Goal: Task Accomplishment & Management: Complete application form

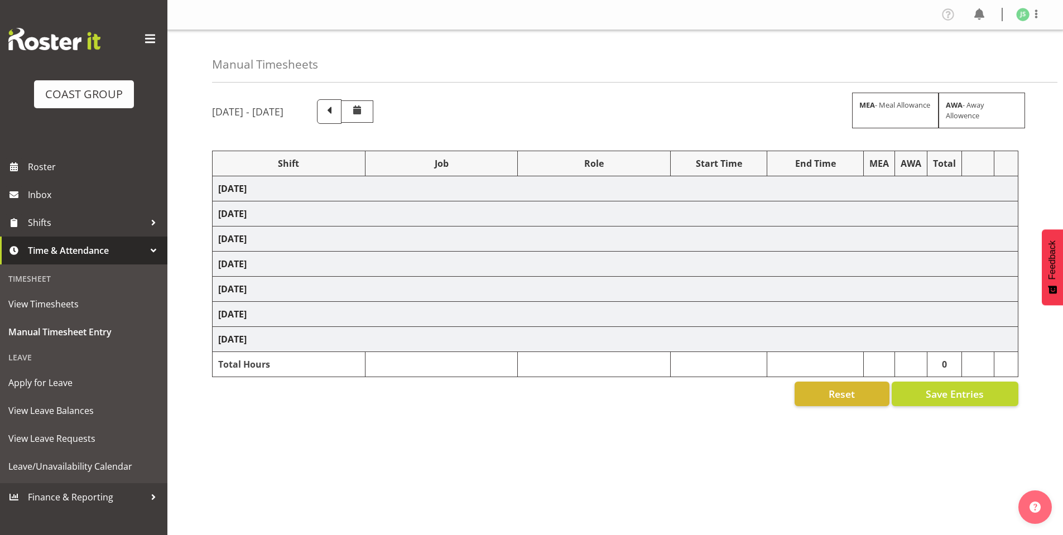
scroll to position [11, 0]
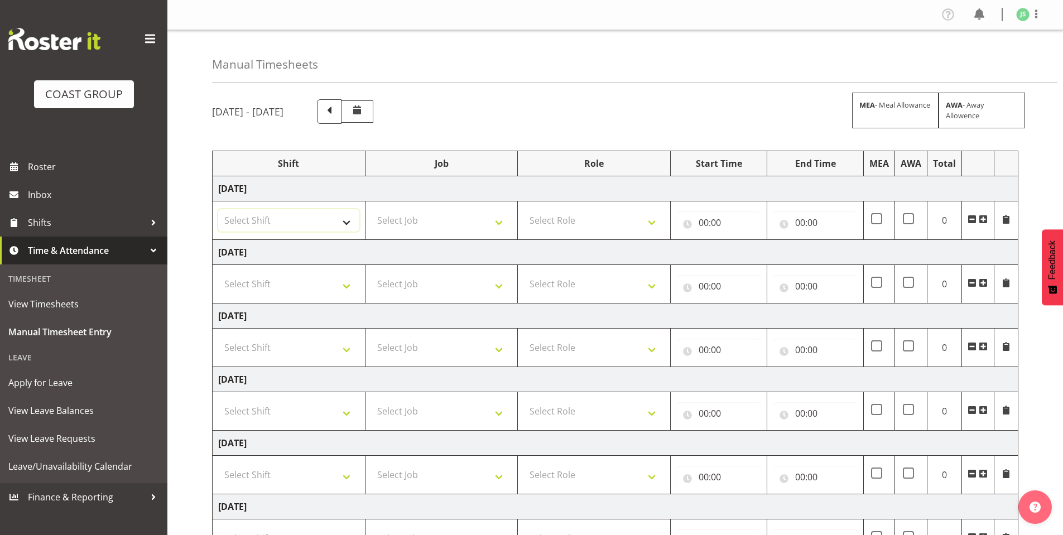
click at [343, 220] on select "Select Shift AKL SIGN ADMIN1 (LEAVE ALONE, DONT MAKE INACTIVE) DW ACCOUNT MANAG…" at bounding box center [288, 220] width 141 height 22
select select "6781"
click at [218, 209] on select "Select Shift AKL SIGN ADMIN1 (LEAVE ALONE, DONT MAKE INACTIVE) DW ACCOUNT MANAG…" at bounding box center [288, 220] width 141 height 22
click at [335, 284] on select "Select Shift AKL SIGN ADMIN1 (LEAVE ALONE, DONT MAKE INACTIVE) DW ACCOUNT MANAG…" at bounding box center [288, 284] width 141 height 22
select select "6781"
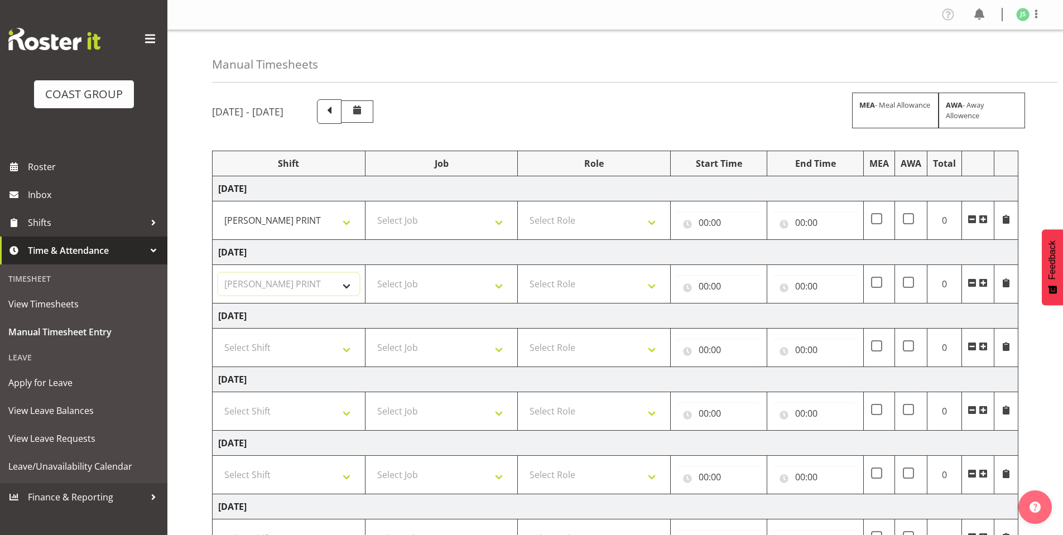
click at [218, 273] on select "Select Shift AKL SIGN ADMIN1 (LEAVE ALONE, DONT MAKE INACTIVE) DW ACCOUNT MANAG…" at bounding box center [288, 284] width 141 height 22
click at [337, 349] on select "Select Shift AKL SIGN ADMIN1 (LEAVE ALONE, DONT MAKE INACTIVE) DW ACCOUNT MANAG…" at bounding box center [288, 348] width 141 height 22
click at [342, 346] on select "Select Shift AKL SIGN ADMIN1 (LEAVE ALONE, DONT MAKE INACTIVE) DW ACCOUNT MANAG…" at bounding box center [288, 348] width 141 height 22
select select "6781"
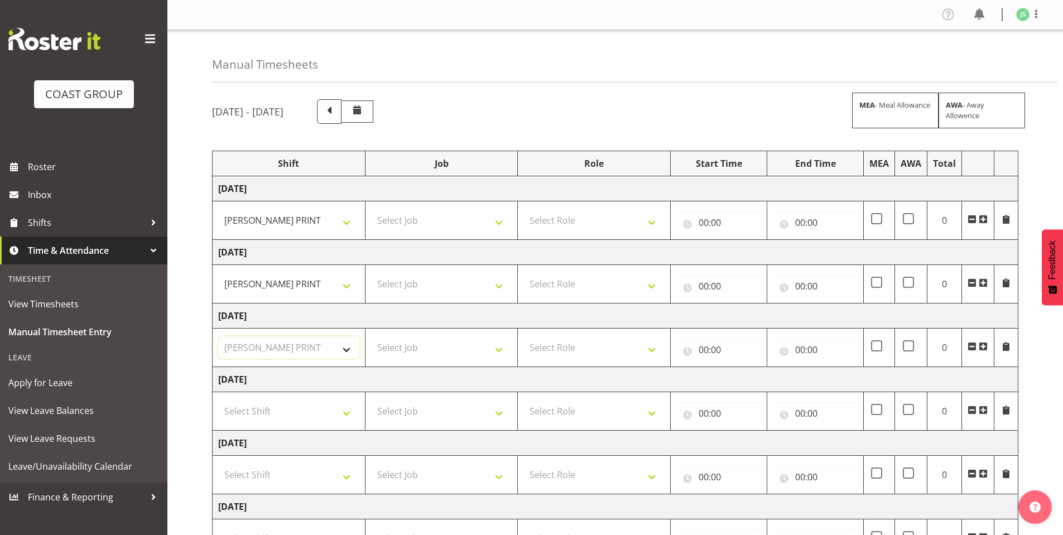
click at [218, 337] on select "Select Shift AKL SIGN ADMIN1 (LEAVE ALONE, DONT MAKE INACTIVE) DW ACCOUNT MANAG…" at bounding box center [288, 348] width 141 height 22
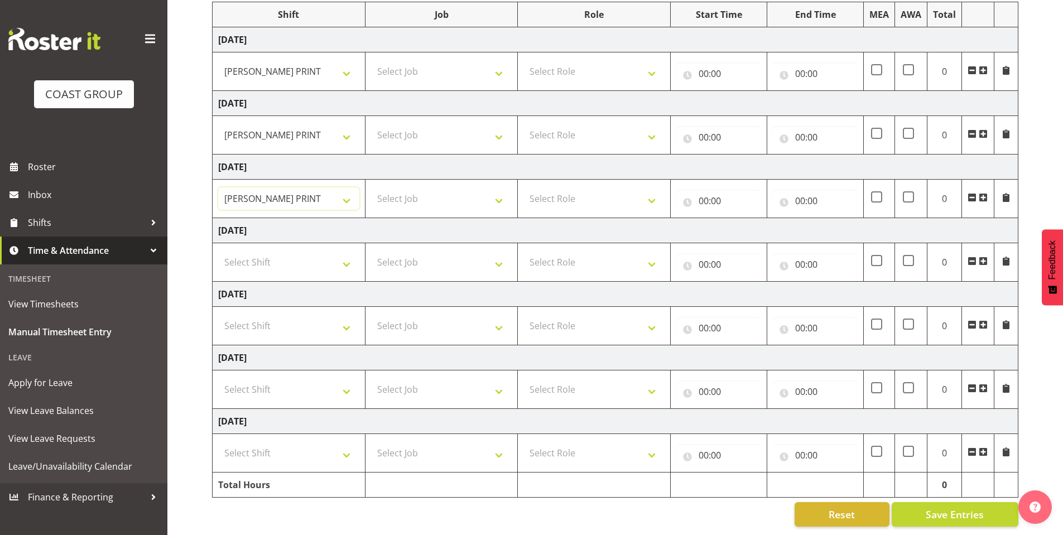
scroll to position [157, 0]
click at [339, 378] on select "Select Shift AKL SIGN ADMIN1 (LEAVE ALONE, DONT MAKE INACTIVE) DW ACCOUNT MANAG…" at bounding box center [288, 389] width 141 height 22
select select "6781"
click at [218, 378] on select "Select Shift AKL SIGN ADMIN1 (LEAVE ALONE, DONT MAKE INACTIVE) DW ACCOUNT MANAG…" at bounding box center [288, 389] width 141 height 22
click at [330, 442] on select "Select Shift AKL SIGN ADMIN1 (LEAVE ALONE, DONT MAKE INACTIVE) DW ACCOUNT MANAG…" at bounding box center [288, 453] width 141 height 22
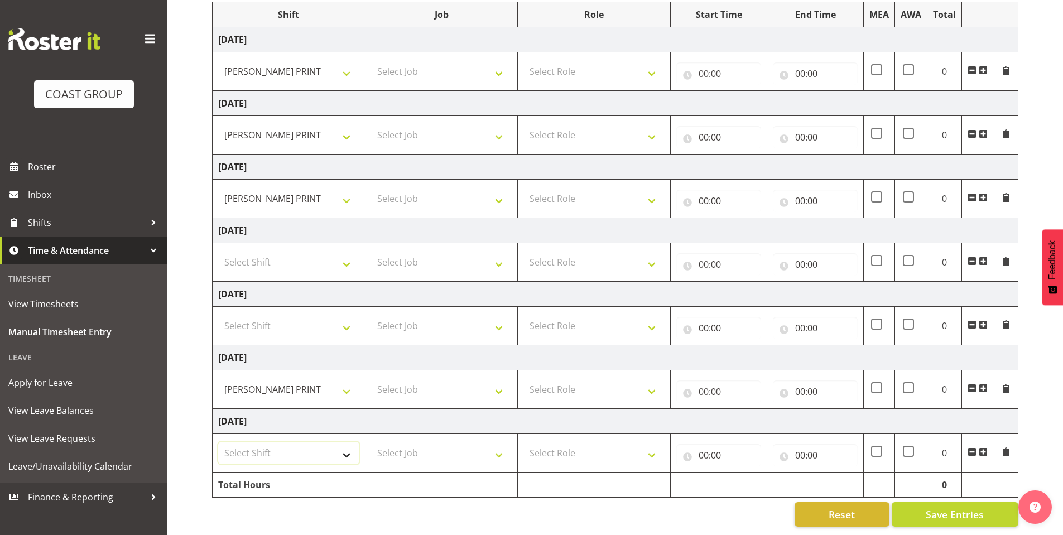
select select "6781"
click at [218, 442] on select "Select Shift AKL SIGN ADMIN1 (LEAVE ALONE, DONT MAKE INACTIVE) DW ACCOUNT MANAG…" at bounding box center [288, 453] width 141 height 22
click at [492, 60] on select "Select Job 1 Carlton Events 1 [PERSON_NAME][GEOGRAPHIC_DATA] 1 [PERSON_NAME][GE…" at bounding box center [441, 71] width 141 height 22
select select "610"
click at [371, 60] on select "Select Job 1 Carlton Events 1 [PERSON_NAME][GEOGRAPHIC_DATA] 1 [PERSON_NAME][GE…" at bounding box center [441, 71] width 141 height 22
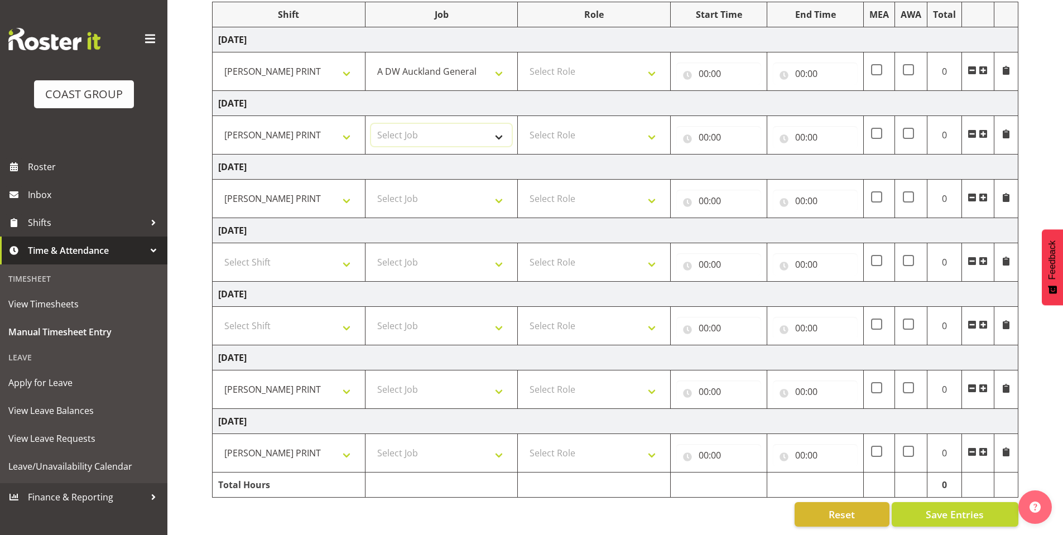
click at [498, 124] on select "Select Job 1 Carlton Events 1 [PERSON_NAME][GEOGRAPHIC_DATA] 1 [PERSON_NAME][GE…" at bounding box center [441, 135] width 141 height 22
select select "610"
click at [371, 124] on select "Select Job 1 Carlton Events 1 [PERSON_NAME][GEOGRAPHIC_DATA] 1 [PERSON_NAME][GE…" at bounding box center [441, 135] width 141 height 22
click at [496, 188] on select "Select Job 1 Carlton Events 1 [PERSON_NAME][GEOGRAPHIC_DATA] 1 [PERSON_NAME][GE…" at bounding box center [441, 199] width 141 height 22
select select "610"
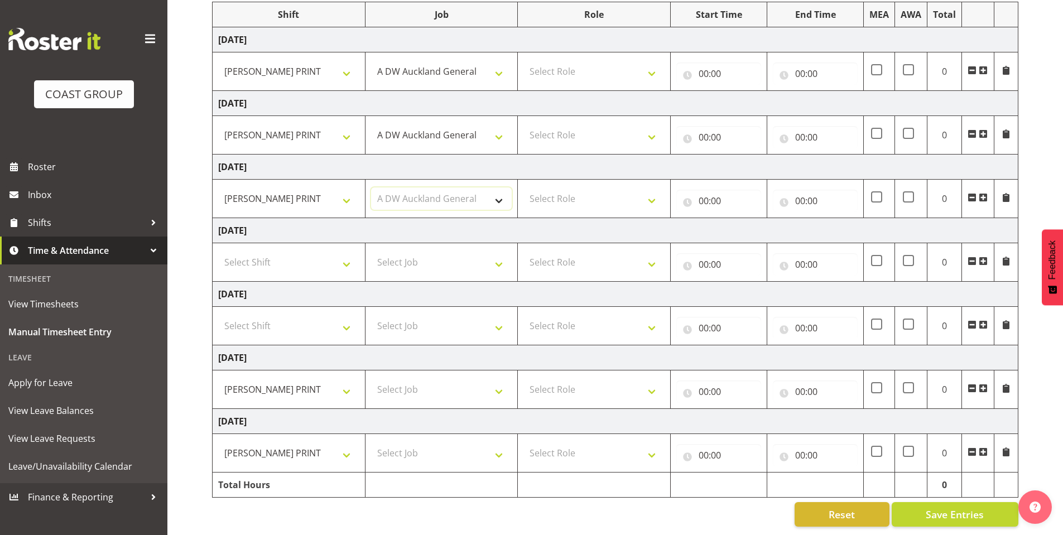
click at [371, 188] on select "Select Job 1 Carlton Events 1 [PERSON_NAME][GEOGRAPHIC_DATA] 1 [PERSON_NAME][GE…" at bounding box center [441, 199] width 141 height 22
click at [502, 371] on td "Select Job 1 Carlton Events 1 [PERSON_NAME][GEOGRAPHIC_DATA] 1 [PERSON_NAME][GE…" at bounding box center [441, 390] width 153 height 39
click at [488, 387] on select "Select Job 1 Carlton Events 1 [PERSON_NAME][GEOGRAPHIC_DATA] 1 [PERSON_NAME][GE…" at bounding box center [441, 389] width 141 height 22
select select "610"
click at [371, 378] on select "Select Job 1 Carlton Events 1 [PERSON_NAME][GEOGRAPHIC_DATA] 1 [PERSON_NAME][GE…" at bounding box center [441, 389] width 141 height 22
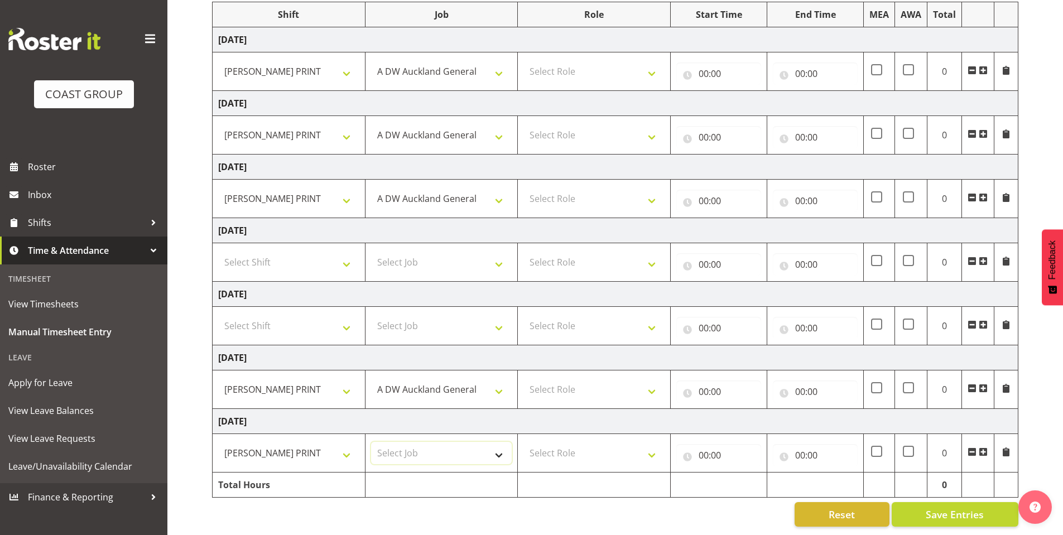
click at [498, 452] on select "Select Job 1 Carlton Events 1 [PERSON_NAME][GEOGRAPHIC_DATA] 1 [PERSON_NAME][GE…" at bounding box center [441, 453] width 141 height 22
click at [371, 442] on select "Select Job 1 Carlton Events 1 [PERSON_NAME][GEOGRAPHIC_DATA] 1 [PERSON_NAME][GE…" at bounding box center [441, 453] width 141 height 22
click at [452, 442] on select "1 Carlton Events 1 [PERSON_NAME] 1 [PERSON_NAME][GEOGRAPHIC_DATA] 1 EHS WAREHOU…" at bounding box center [441, 453] width 141 height 22
select select "610"
click at [371, 442] on select "1 Carlton Events 1 [PERSON_NAME] 1 [PERSON_NAME][GEOGRAPHIC_DATA] 1 EHS WAREHOU…" at bounding box center [441, 453] width 141 height 22
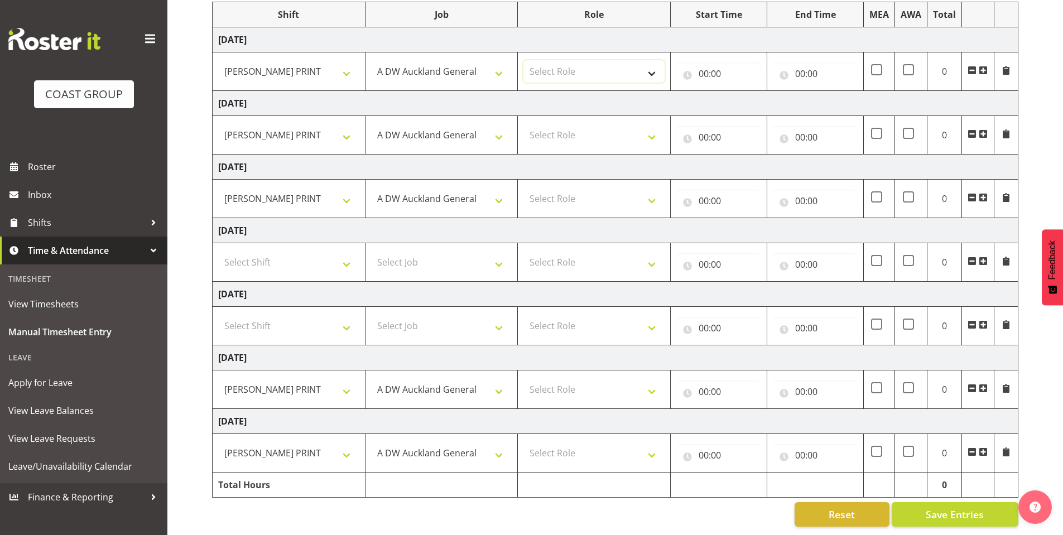
click at [648, 68] on select "Select Role DESIGNER [PERSON_NAME]" at bounding box center [594, 71] width 141 height 22
select select "221"
click at [524, 60] on select "Select Role DESIGNER [PERSON_NAME]" at bounding box center [594, 71] width 141 height 22
click at [650, 128] on select "Select Role DESIGNER [PERSON_NAME]" at bounding box center [594, 135] width 141 height 22
select select "221"
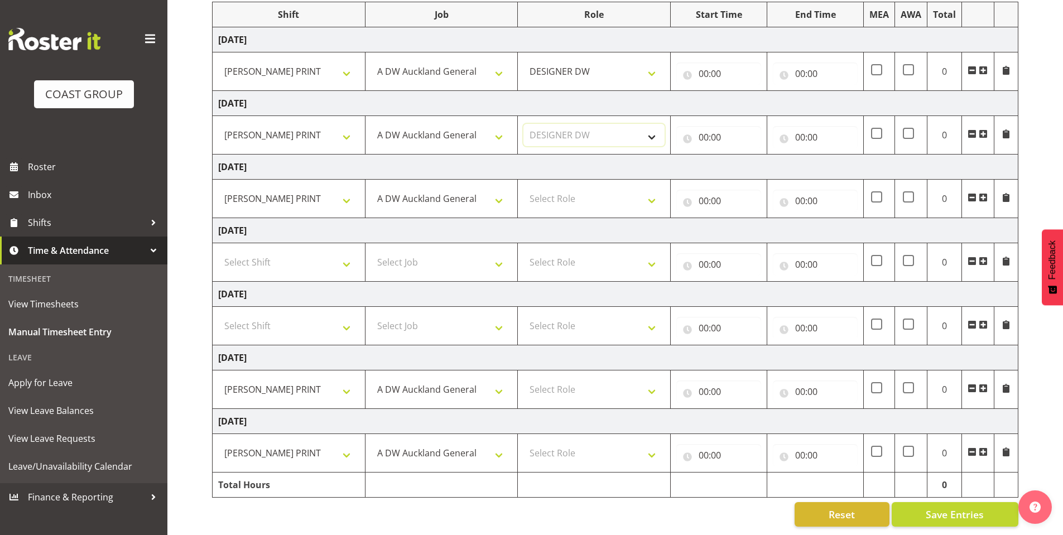
click at [524, 124] on select "Select Role DESIGNER [PERSON_NAME]" at bounding box center [594, 135] width 141 height 22
click at [650, 188] on select "Select Role DESIGNER [PERSON_NAME]" at bounding box center [594, 199] width 141 height 22
select select "221"
click at [524, 188] on select "Select Role DESIGNER [PERSON_NAME]" at bounding box center [594, 199] width 141 height 22
click at [652, 378] on select "Select Role DESIGNER [PERSON_NAME]" at bounding box center [594, 389] width 141 height 22
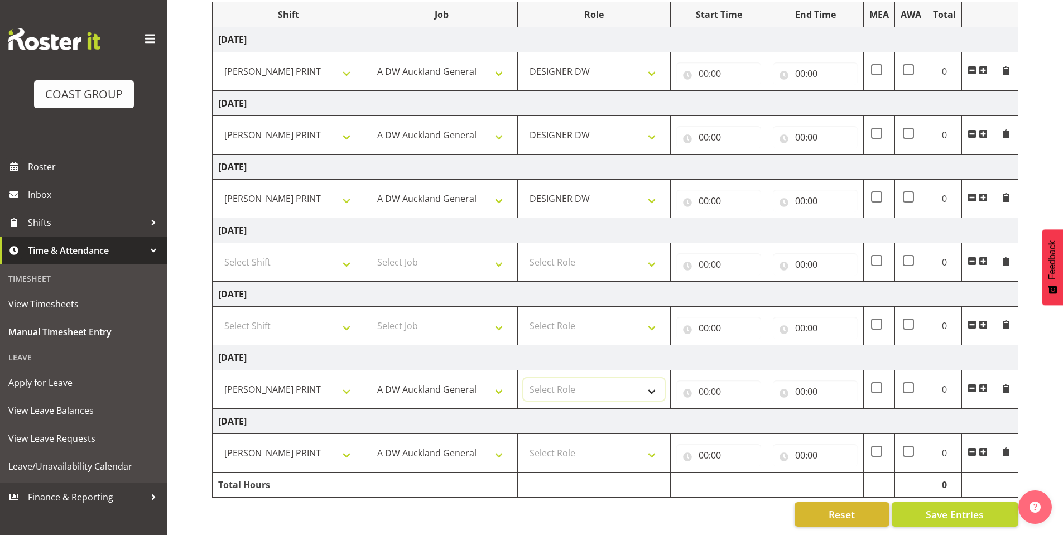
select select "221"
click at [524, 378] on select "Select Role DESIGNER [PERSON_NAME]" at bounding box center [594, 389] width 141 height 22
click at [651, 442] on select "Select Role DESIGNER [PERSON_NAME]" at bounding box center [594, 453] width 141 height 22
select select "221"
click at [524, 442] on select "Select Role DESIGNER [PERSON_NAME]" at bounding box center [594, 453] width 141 height 22
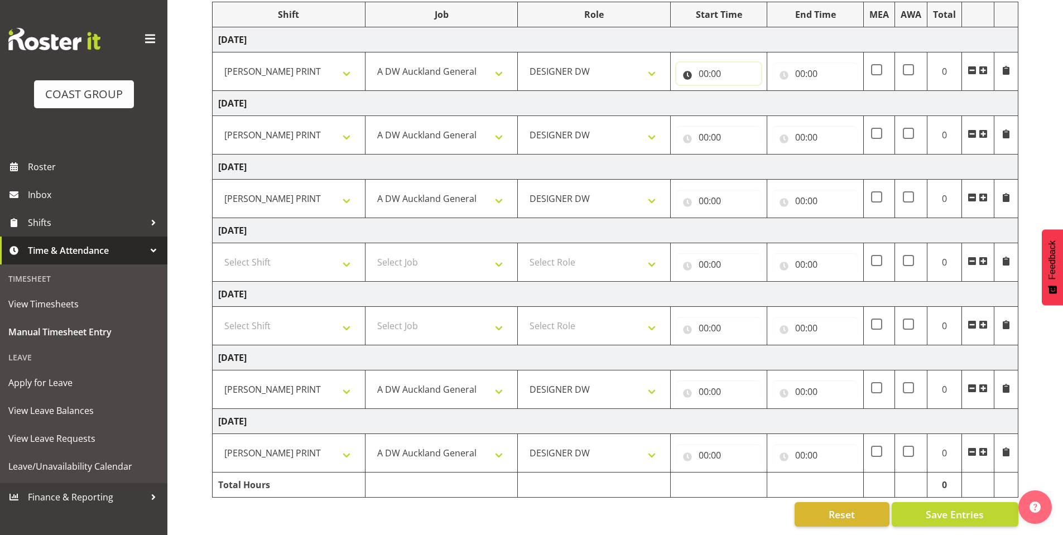
click at [709, 63] on input "00:00" at bounding box center [719, 74] width 85 height 22
click at [746, 93] on select "00 01 02 03 04 05 06 07 08 09 10 11 12 13 14 15 16 17 18 19 20 21 22 23" at bounding box center [752, 103] width 25 height 22
select select "8"
click at [740, 92] on select "00 01 02 03 04 05 06 07 08 09 10 11 12 13 14 15 16 17 18 19 20 21 22 23" at bounding box center [752, 103] width 25 height 22
type input "08:00"
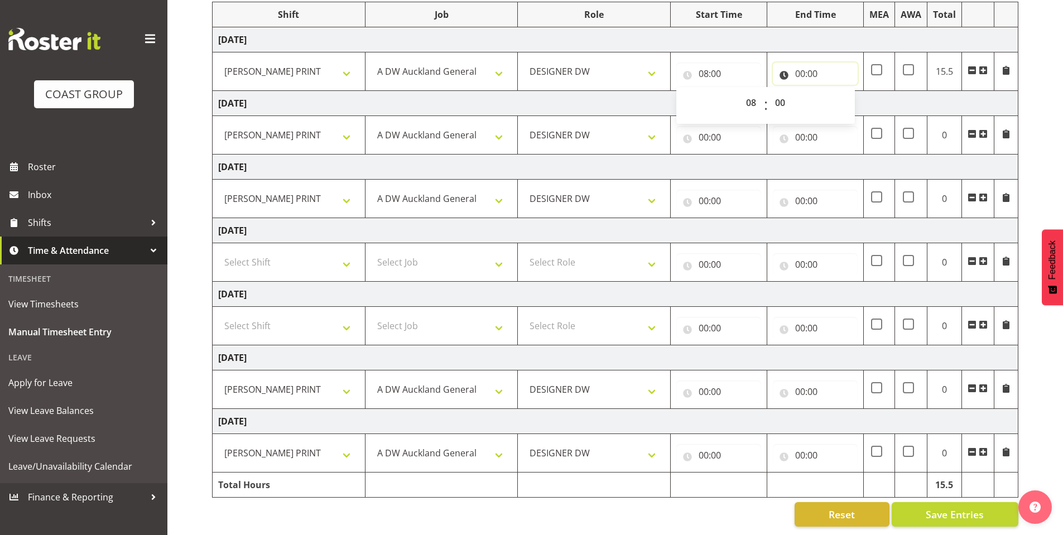
click at [796, 63] on input "00:00" at bounding box center [815, 74] width 85 height 22
click at [845, 92] on select "00 01 02 03 04 05 06 07 08 09 10 11 12 13 14 15 16 17 18 19 20 21 22 23" at bounding box center [849, 103] width 25 height 22
select select "16"
click at [837, 92] on select "00 01 02 03 04 05 06 07 08 09 10 11 12 13 14 15 16 17 18 19 20 21 22 23" at bounding box center [849, 103] width 25 height 22
type input "16:00"
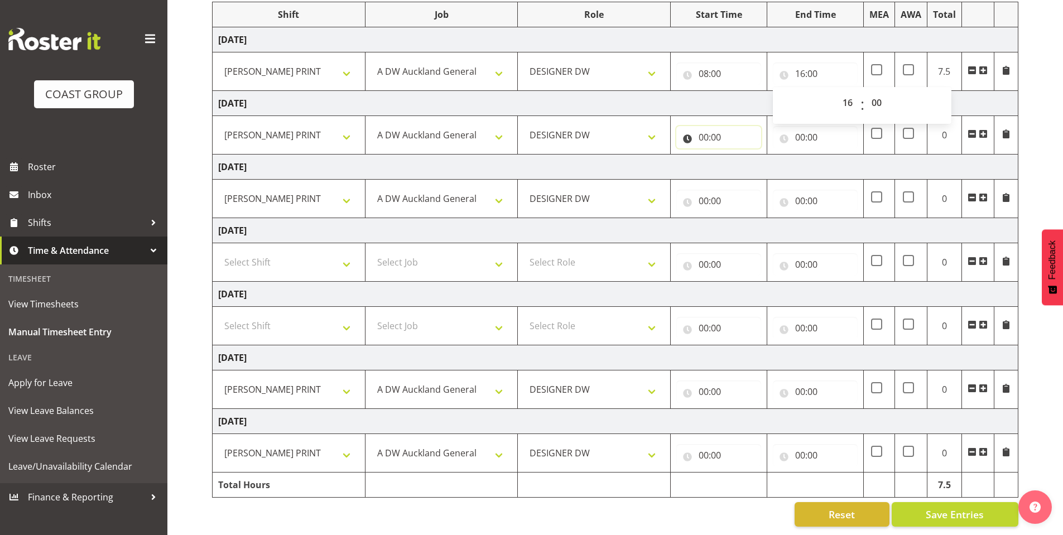
click at [704, 127] on input "00:00" at bounding box center [719, 137] width 85 height 22
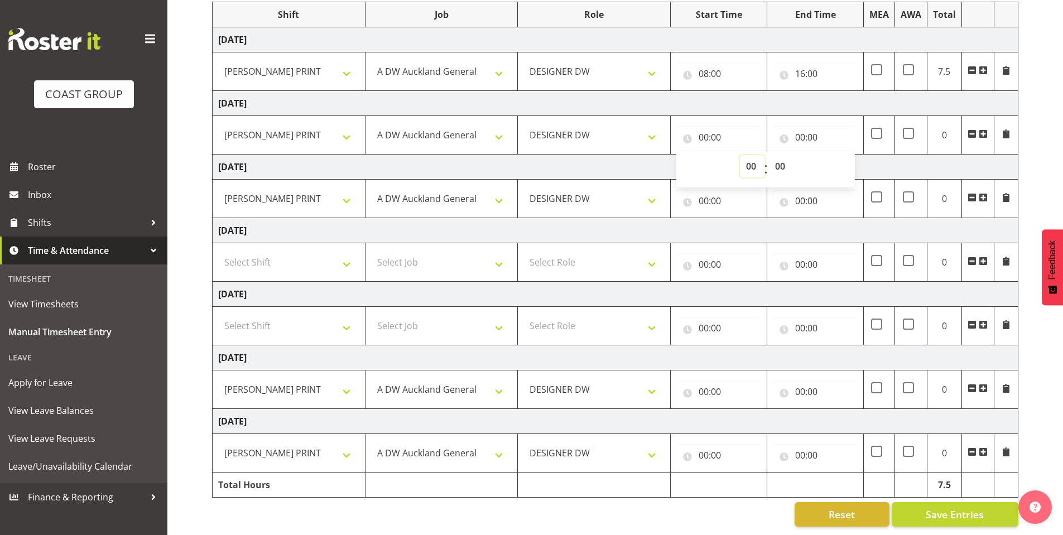
click at [749, 155] on select "00 01 02 03 04 05 06 07 08 09 10 11 12 13 14 15 16 17 18 19 20 21 22 23" at bounding box center [752, 166] width 25 height 22
select select "8"
click at [740, 155] on select "00 01 02 03 04 05 06 07 08 09 10 11 12 13 14 15 16 17 18 19 20 21 22 23" at bounding box center [752, 166] width 25 height 22
type input "08:00"
click at [805, 127] on input "00:00" at bounding box center [815, 137] width 85 height 22
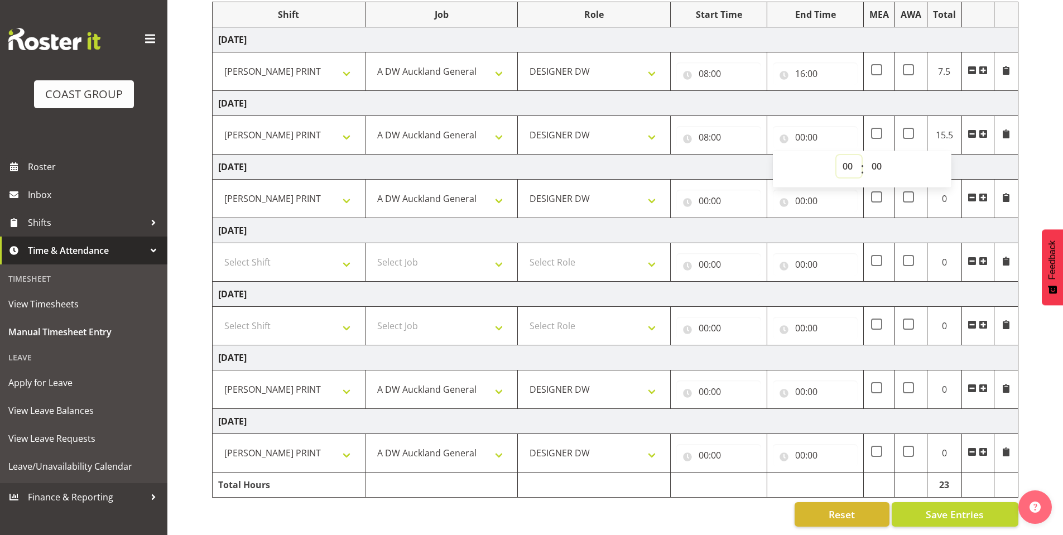
click at [852, 159] on select "00 01 02 03 04 05 06 07 08 09 10 11 12 13 14 15 16 17 18 19 20 21 22 23" at bounding box center [849, 166] width 25 height 22
select select "16"
click at [837, 155] on select "00 01 02 03 04 05 06 07 08 09 10 11 12 13 14 15 16 17 18 19 20 21 22 23" at bounding box center [849, 166] width 25 height 22
type input "16:00"
click at [707, 191] on input "00:00" at bounding box center [719, 201] width 85 height 22
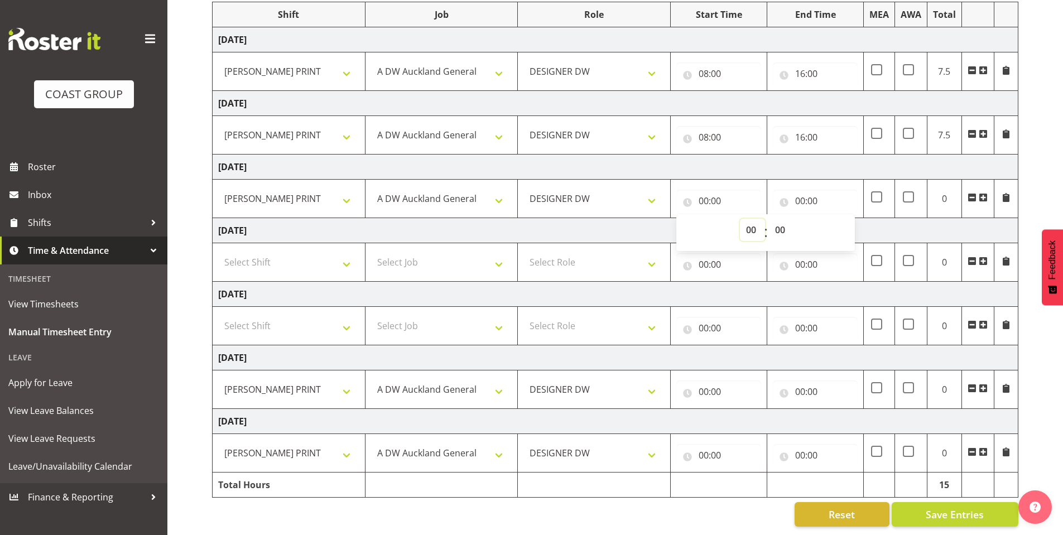
click at [743, 219] on select "00 01 02 03 04 05 06 07 08 09 10 11 12 13 14 15 16 17 18 19 20 21 22 23" at bounding box center [752, 230] width 25 height 22
select select "5"
click at [740, 219] on select "00 01 02 03 04 05 06 07 08 09 10 11 12 13 14 15 16 17 18 19 20 21 22 23" at bounding box center [752, 230] width 25 height 22
type input "05:00"
click at [799, 190] on input "00:00" at bounding box center [815, 201] width 85 height 22
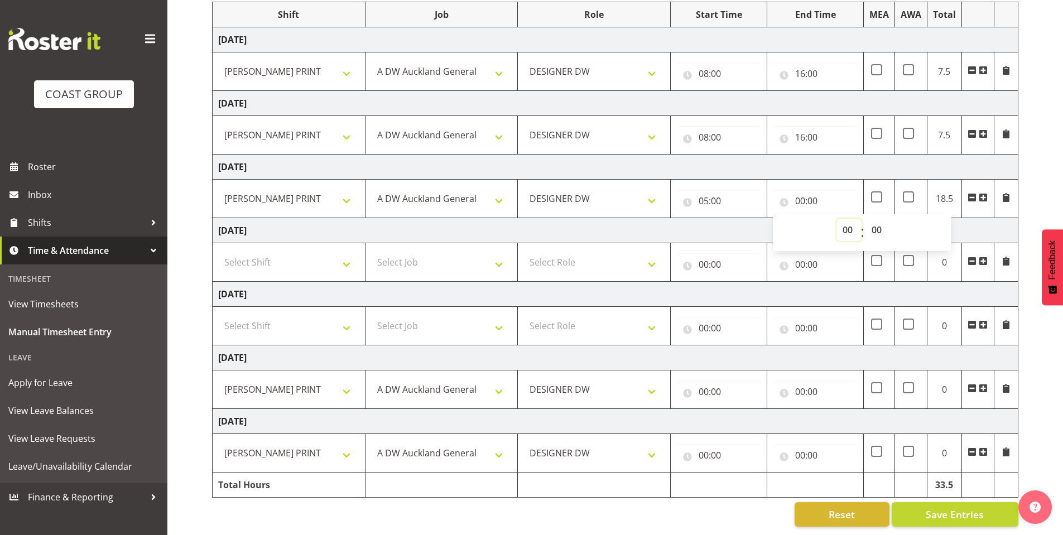
click at [843, 219] on select "00 01 02 03 04 05 06 07 08 09 10 11 12 13 14 15 16 17 18 19 20 21 22 23" at bounding box center [849, 230] width 25 height 22
select select "16"
click at [837, 219] on select "00 01 02 03 04 05 06 07 08 09 10 11 12 13 14 15 16 17 18 19 20 21 22 23" at bounding box center [849, 230] width 25 height 22
type input "16:00"
click at [874, 191] on span at bounding box center [876, 196] width 11 height 11
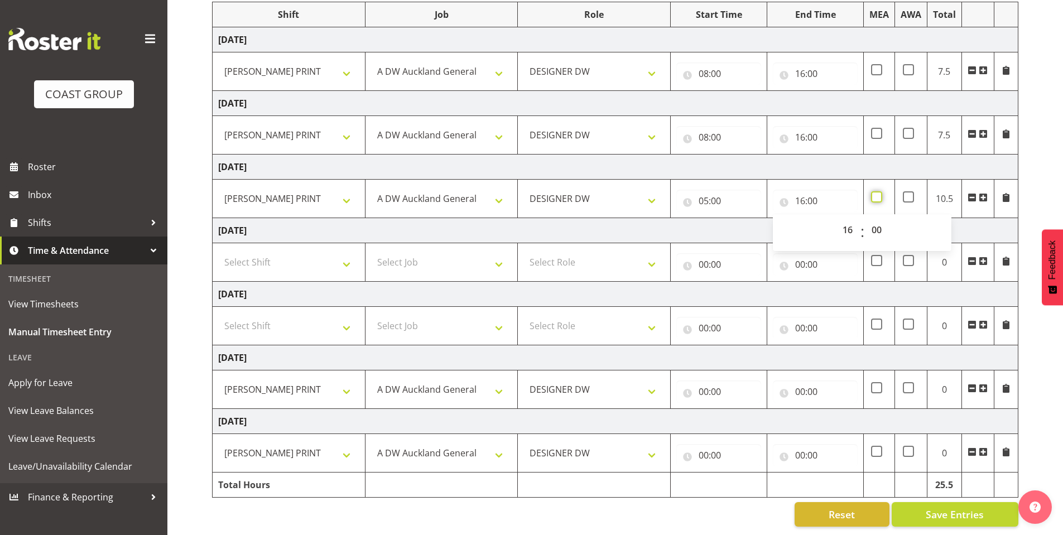
click at [874, 194] on input "checkbox" at bounding box center [874, 197] width 7 height 7
checkbox input "true"
click at [709, 381] on input "00:00" at bounding box center [719, 392] width 85 height 22
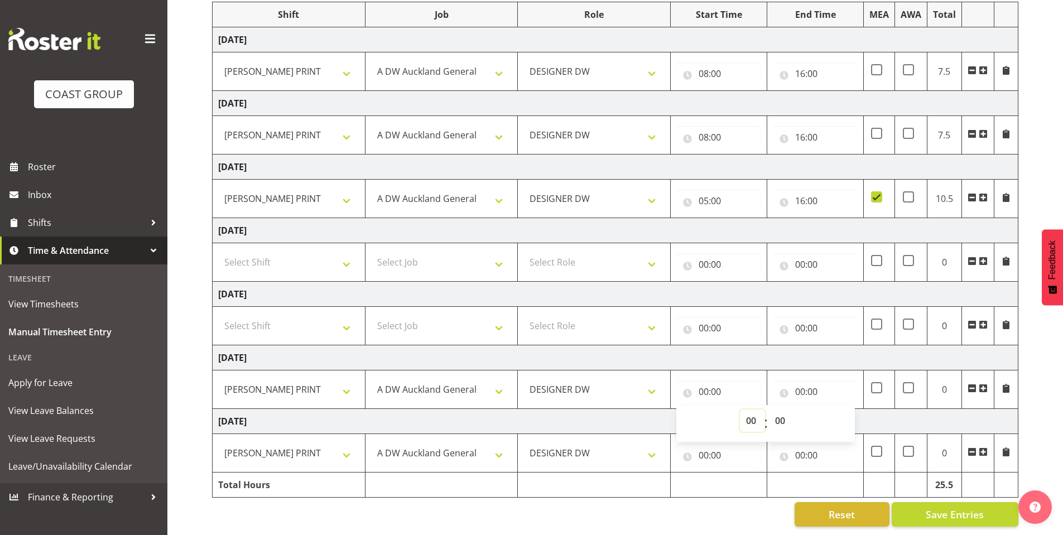
click at [748, 410] on select "00 01 02 03 04 05 06 07 08 09 10 11 12 13 14 15 16 17 18 19 20 21 22 23" at bounding box center [752, 421] width 25 height 22
select select "8"
click at [740, 410] on select "00 01 02 03 04 05 06 07 08 09 10 11 12 13 14 15 16 17 18 19 20 21 22 23" at bounding box center [752, 421] width 25 height 22
type input "08:00"
click at [798, 381] on input "00:00" at bounding box center [815, 392] width 85 height 22
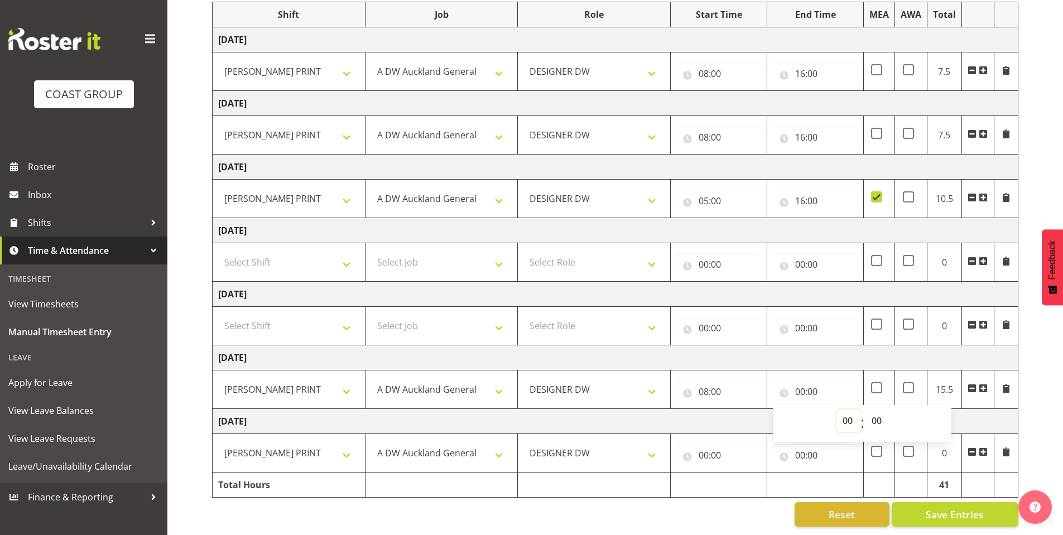
click at [838, 410] on select "00 01 02 03 04 05 06 07 08 09 10 11 12 13 14 15 16 17 18 19 20 21 22 23" at bounding box center [849, 421] width 25 height 22
select select "16"
click at [837, 410] on select "00 01 02 03 04 05 06 07 08 09 10 11 12 13 14 15 16 17 18 19 20 21 22 23" at bounding box center [849, 421] width 25 height 22
type input "16:00"
click at [706, 444] on input "00:00" at bounding box center [719, 455] width 85 height 22
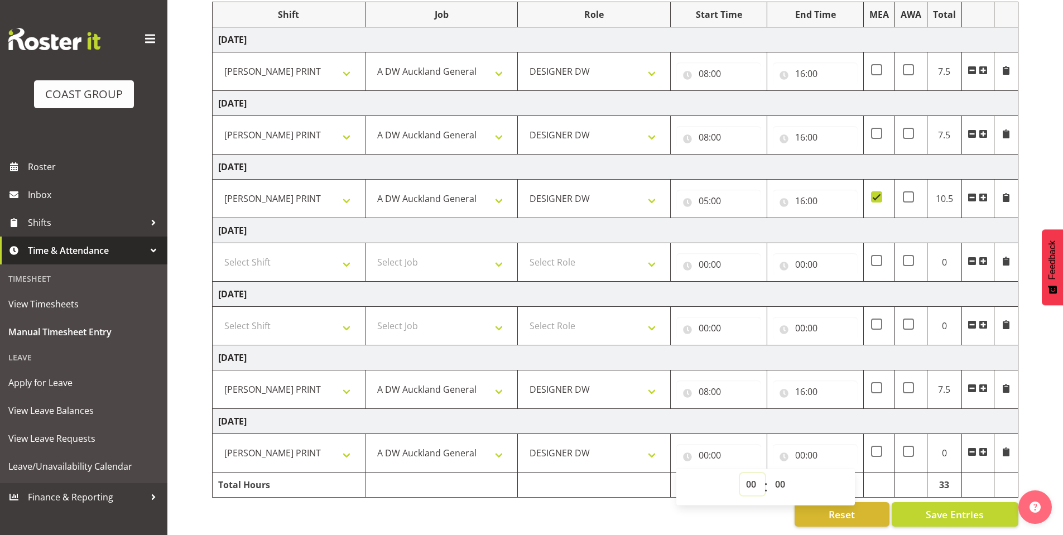
click at [749, 473] on select "00 01 02 03 04 05 06 07 08 09 10 11 12 13 14 15 16 17 18 19 20 21 22 23" at bounding box center [752, 484] width 25 height 22
select select "8"
click at [740, 473] on select "00 01 02 03 04 05 06 07 08 09 10 11 12 13 14 15 16 17 18 19 20 21 22 23" at bounding box center [752, 484] width 25 height 22
type input "08:00"
click at [794, 444] on input "00:00" at bounding box center [815, 455] width 85 height 22
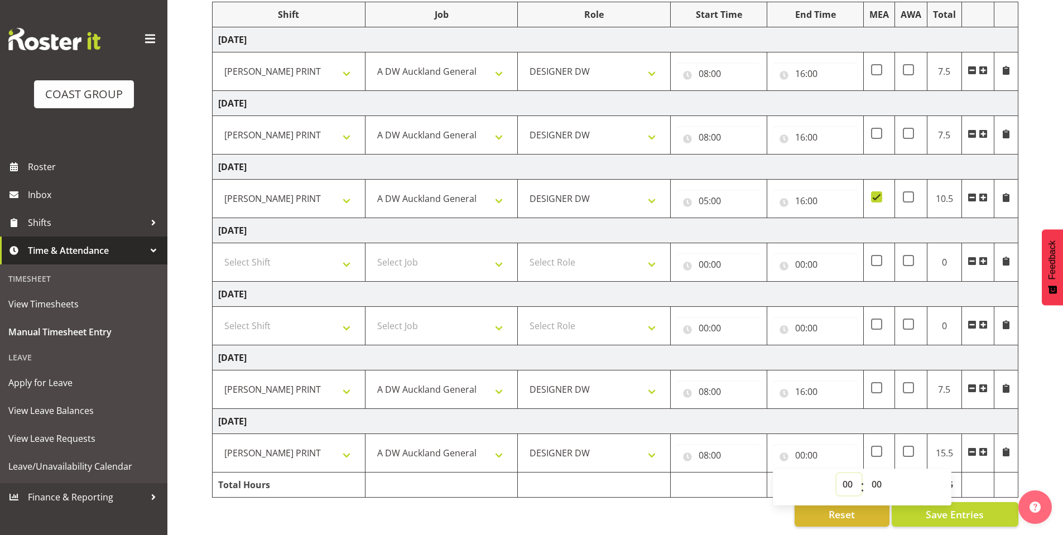
click at [846, 474] on select "00 01 02 03 04 05 06 07 08 09 10 11 12 13 14 15 16 17 18 19 20 21 22 23" at bounding box center [849, 484] width 25 height 22
select select "16"
click at [837, 473] on select "00 01 02 03 04 05 06 07 08 09 10 11 12 13 14 15 16 17 18 19 20 21 22 23" at bounding box center [849, 484] width 25 height 22
type input "16:00"
click at [1039, 396] on div "[DATE] - [DATE] MEA - Meal Allowance AWA - Away Allowence Shift Job Role Start …" at bounding box center [637, 238] width 851 height 593
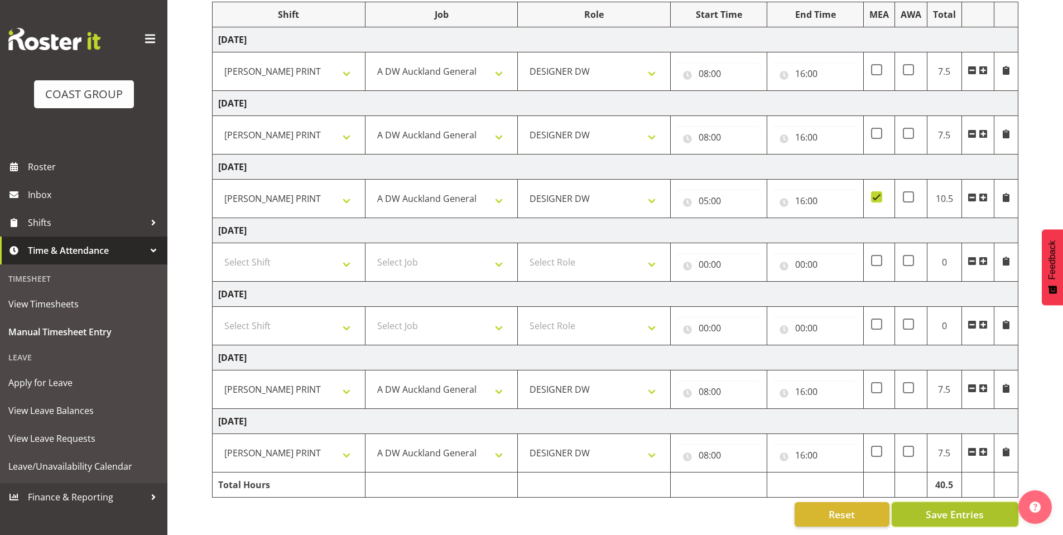
click at [961, 507] on span "Save Entries" at bounding box center [955, 514] width 58 height 15
